Goal: Information Seeking & Learning: Check status

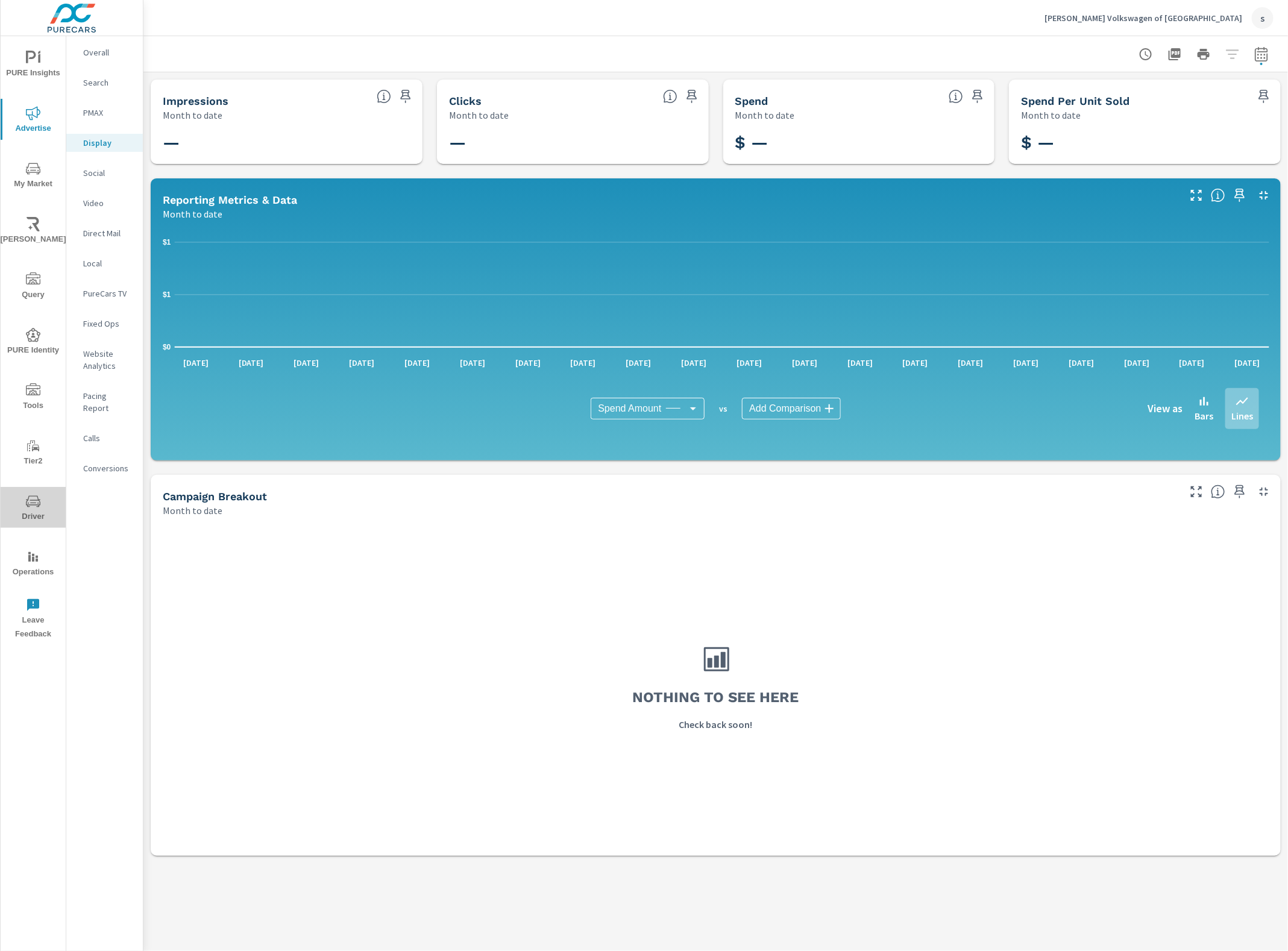
click at [43, 504] on span "Driver" at bounding box center [34, 509] width 58 height 30
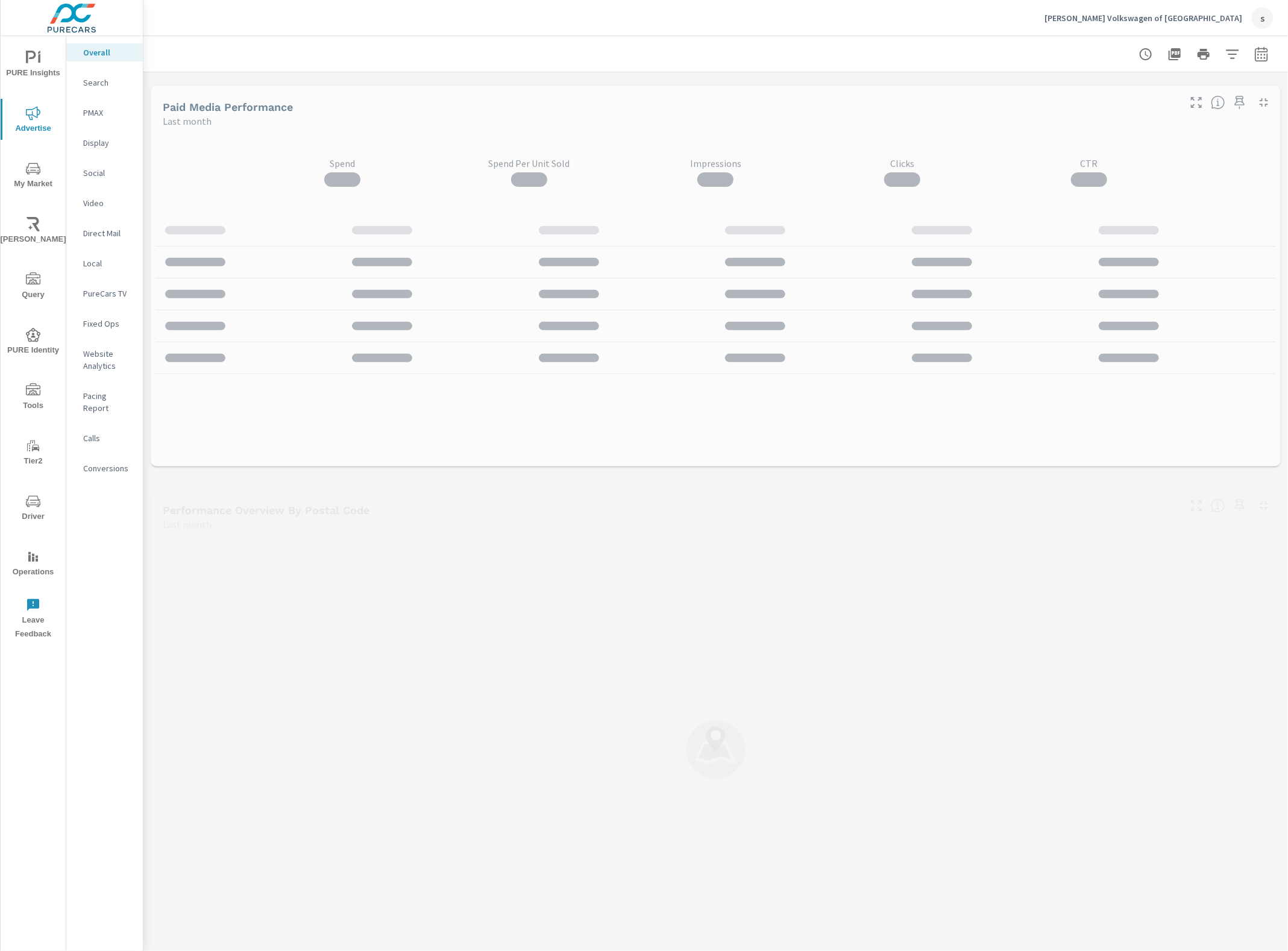
click at [106, 137] on p "Display" at bounding box center [108, 142] width 50 height 12
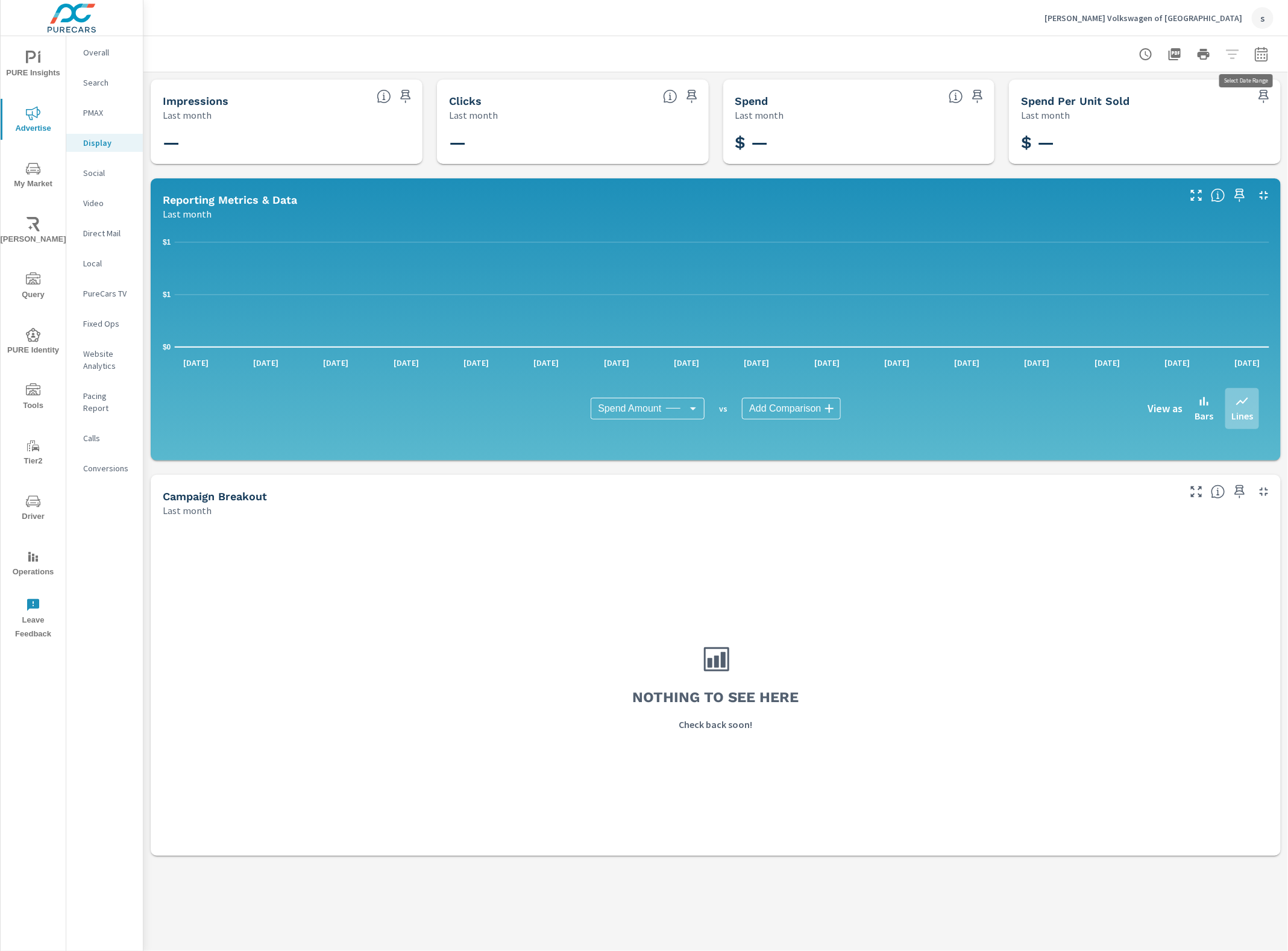
click at [1264, 57] on icon "button" at bounding box center [1262, 54] width 14 height 14
click at [1190, 98] on select "Custom Yesterday Last week Last 7 days Last 14 days Last 30 days Last 45 days L…" at bounding box center [1165, 104] width 120 height 24
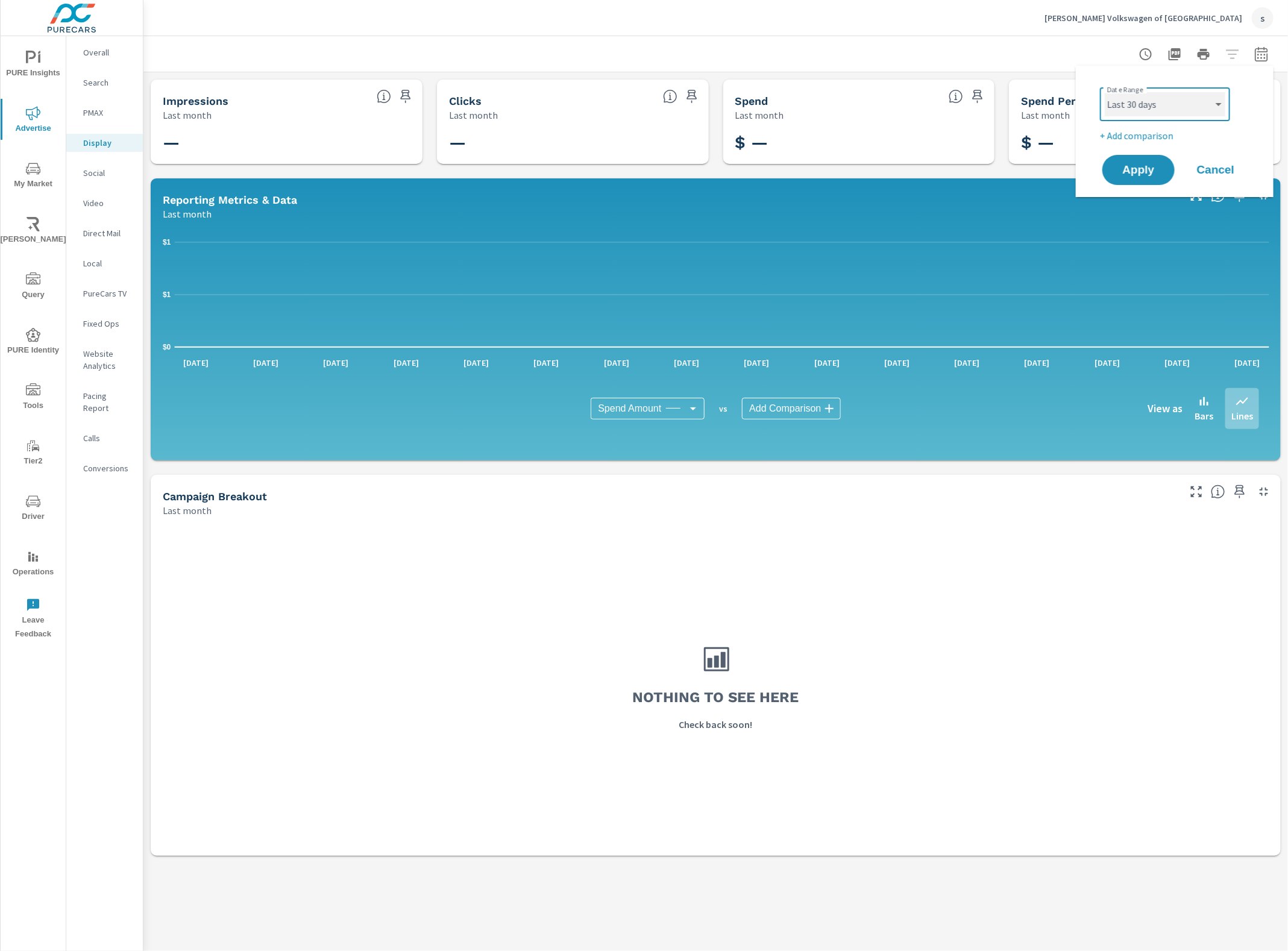
click at [1105, 92] on select "Custom Yesterday Last week Last 7 days Last 14 days Last 30 days Last 45 days L…" at bounding box center [1165, 104] width 120 height 24
select select "Last 30 days"
click at [1155, 165] on span "Apply" at bounding box center [1139, 170] width 50 height 12
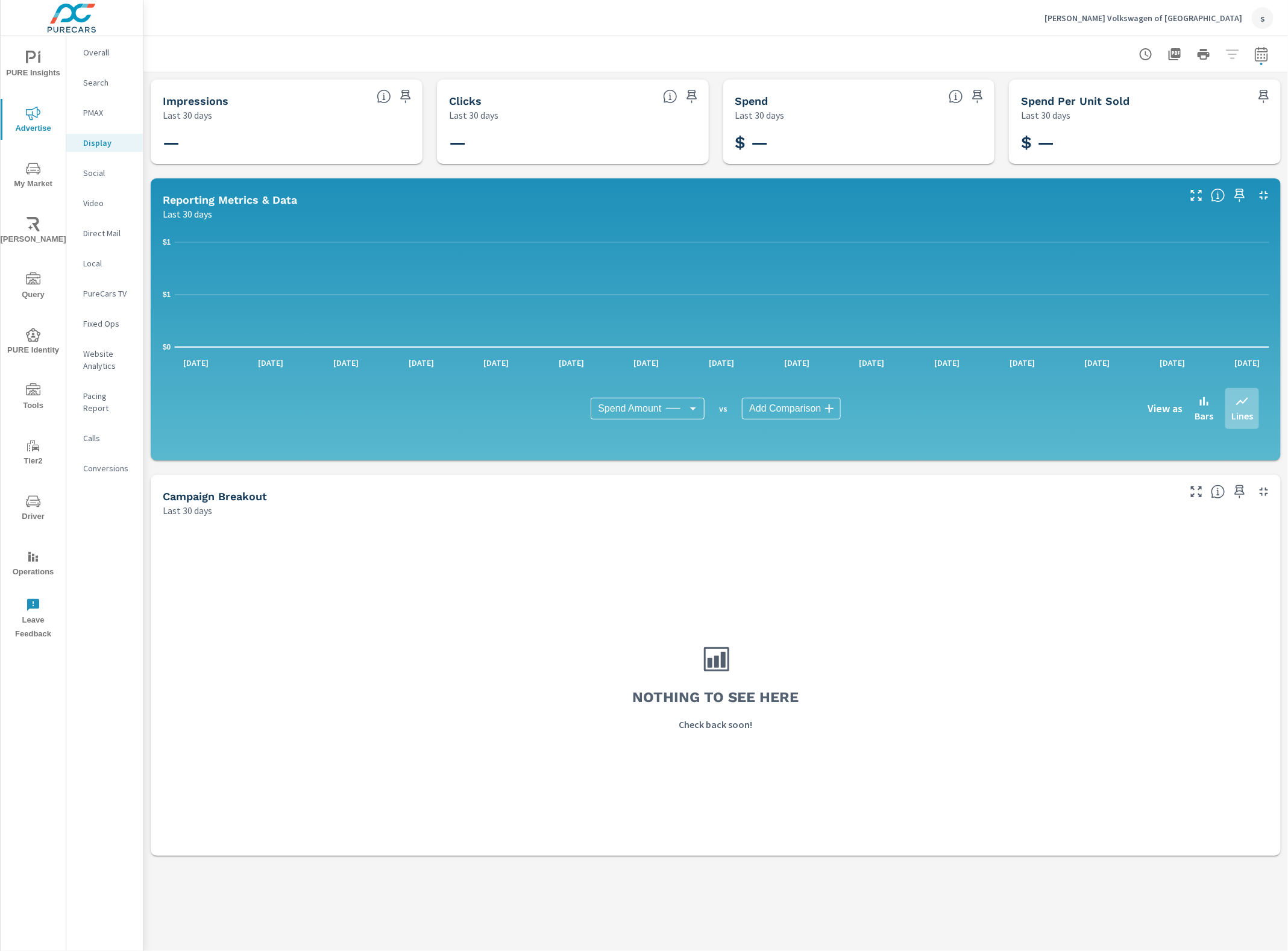
click at [37, 501] on icon "nav menu" at bounding box center [34, 502] width 14 height 14
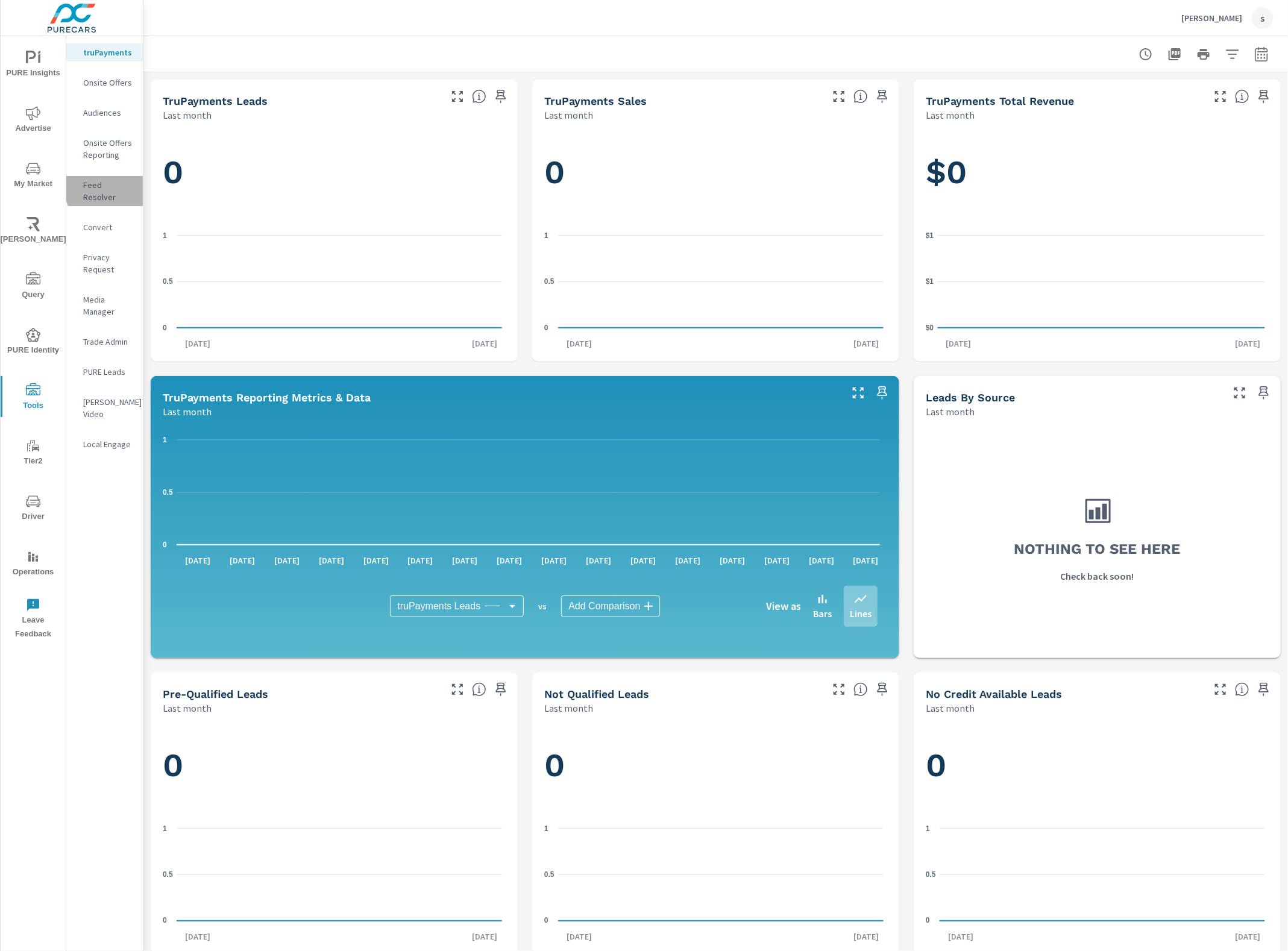
click at [116, 187] on p "Feed Resolver" at bounding box center [108, 191] width 50 height 24
